Goal: Communication & Community: Ask a question

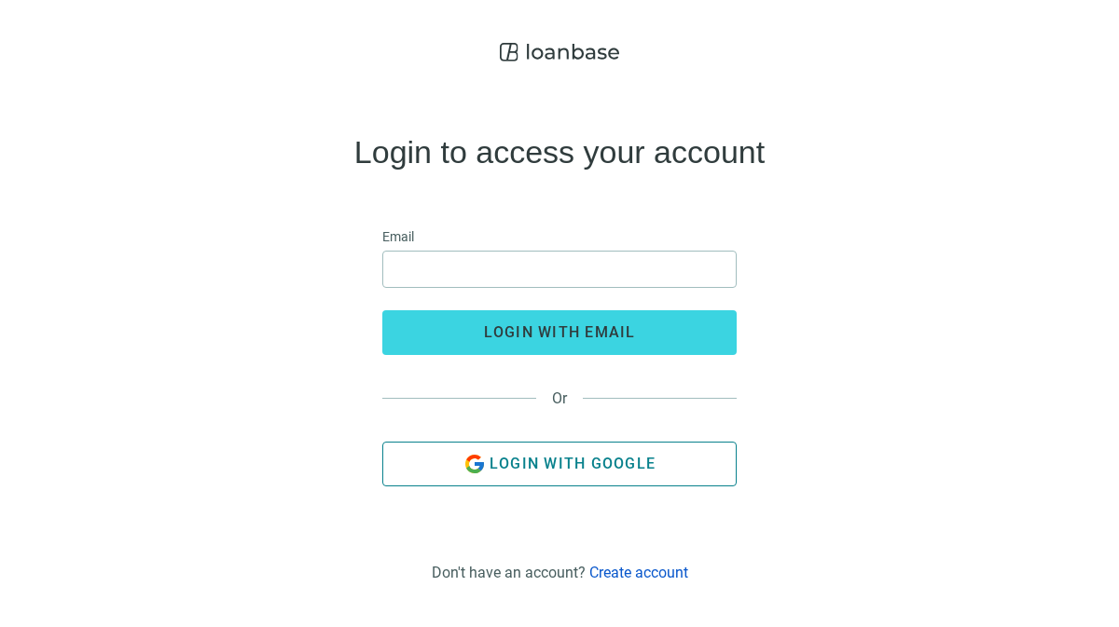
click at [572, 456] on span "Login with Google" at bounding box center [572, 464] width 166 height 18
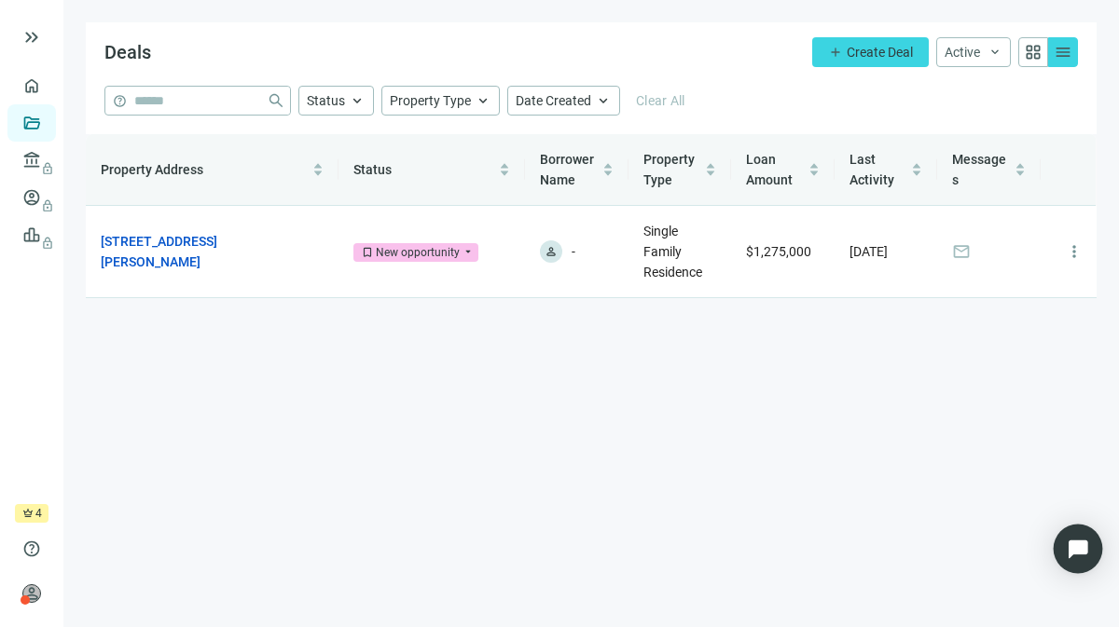
click at [1062, 545] on div "Open Intercom Messenger" at bounding box center [1077, 549] width 49 height 49
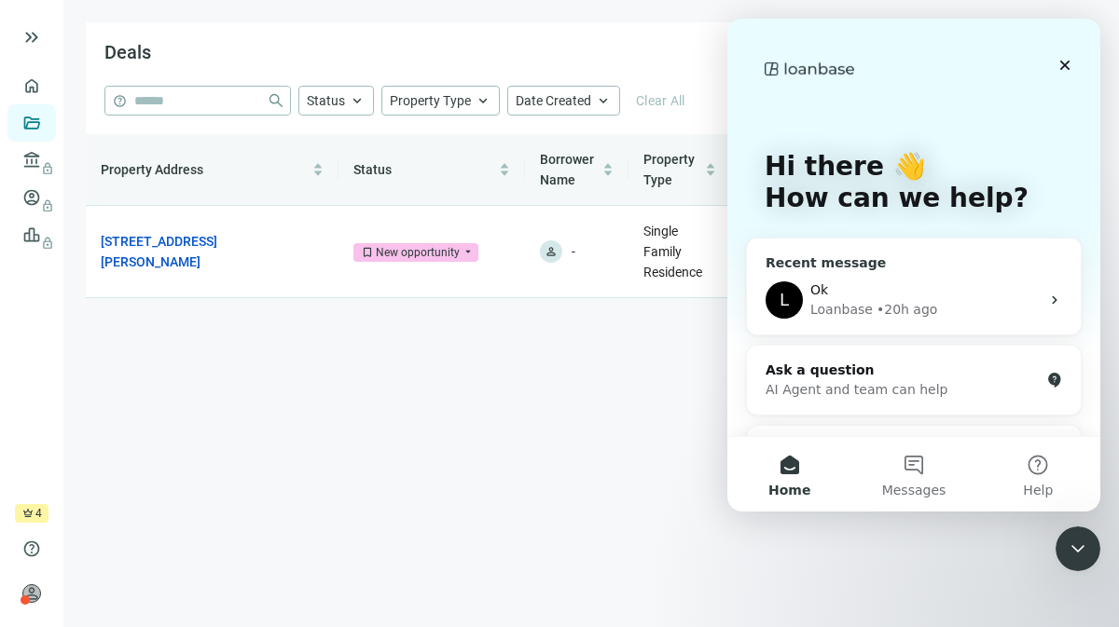
click at [958, 306] on div "Loanbase • 20h ago" at bounding box center [924, 310] width 229 height 20
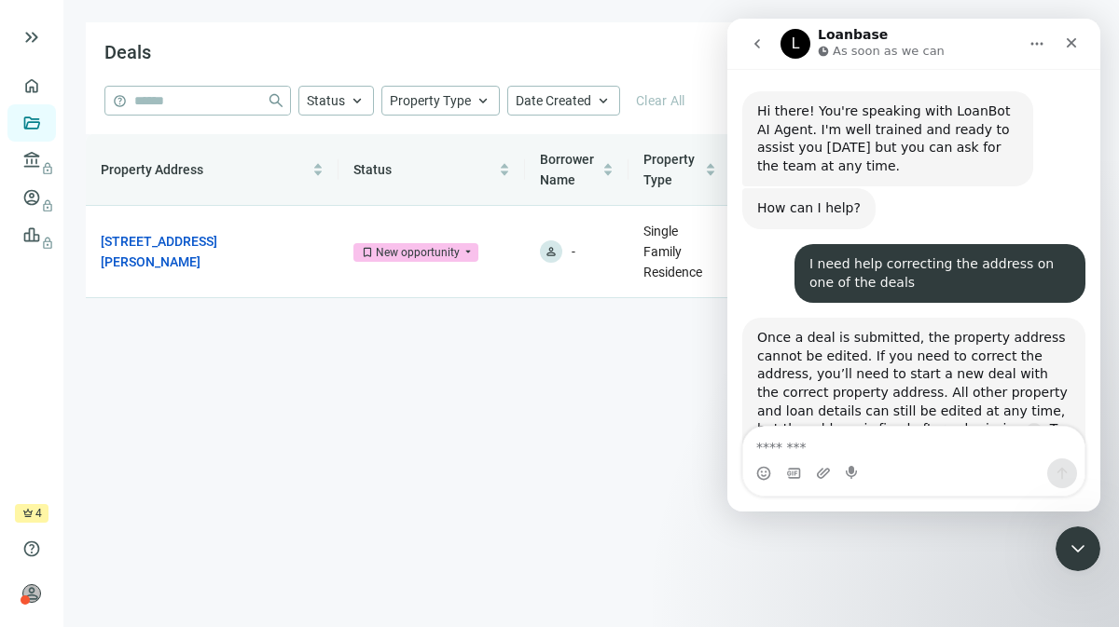
scroll to position [767, 0]
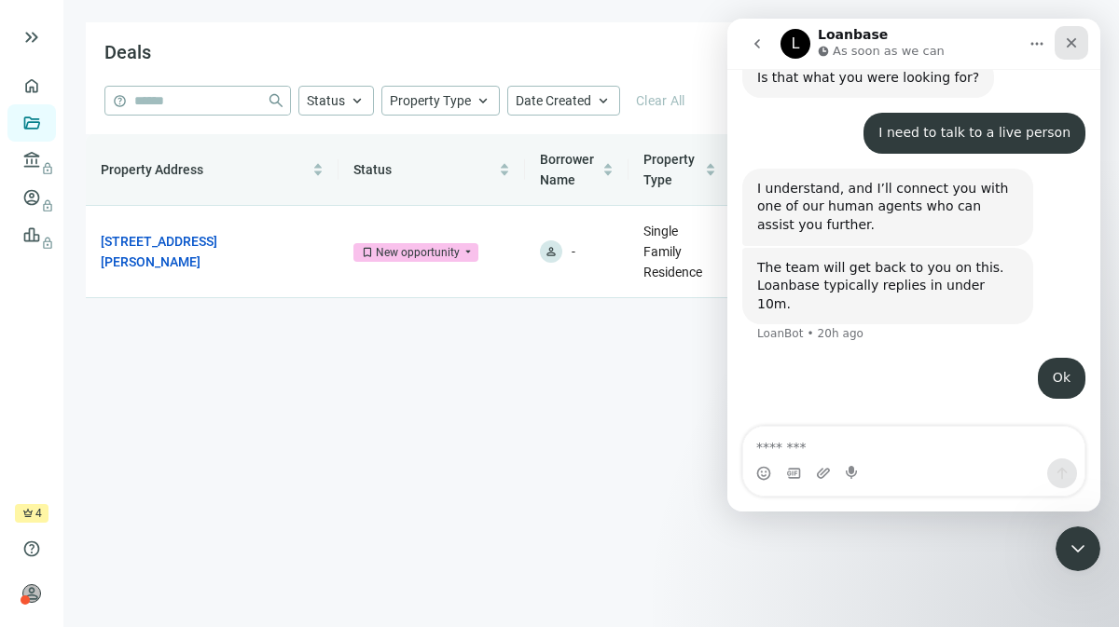
click at [1070, 44] on icon "Close" at bounding box center [1071, 42] width 15 height 15
